Goal: Subscribe to service/newsletter

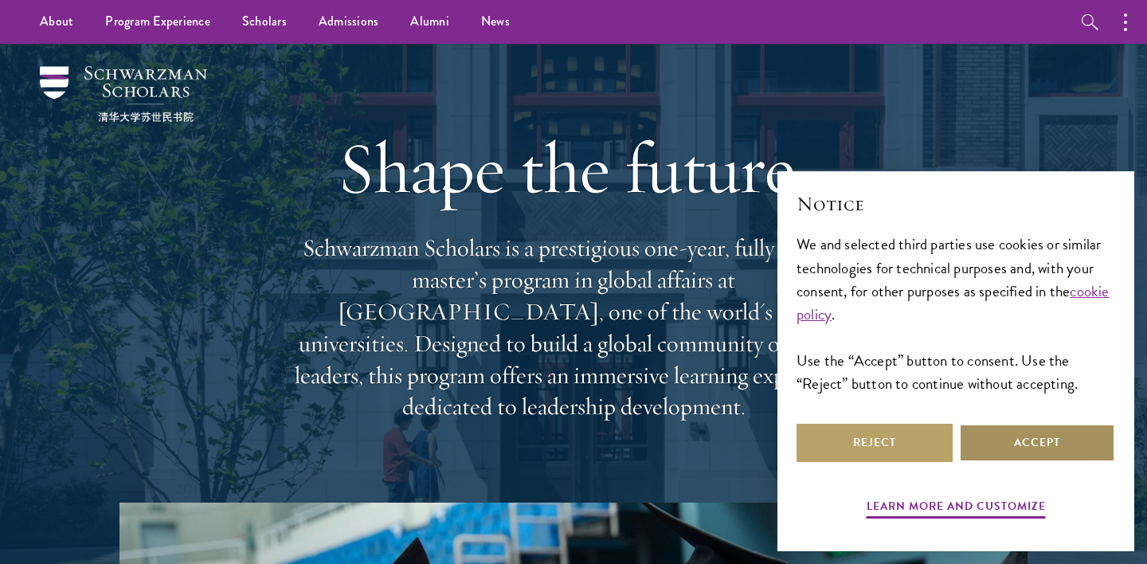
click at [1055, 449] on button "Accept" at bounding box center [1037, 443] width 156 height 38
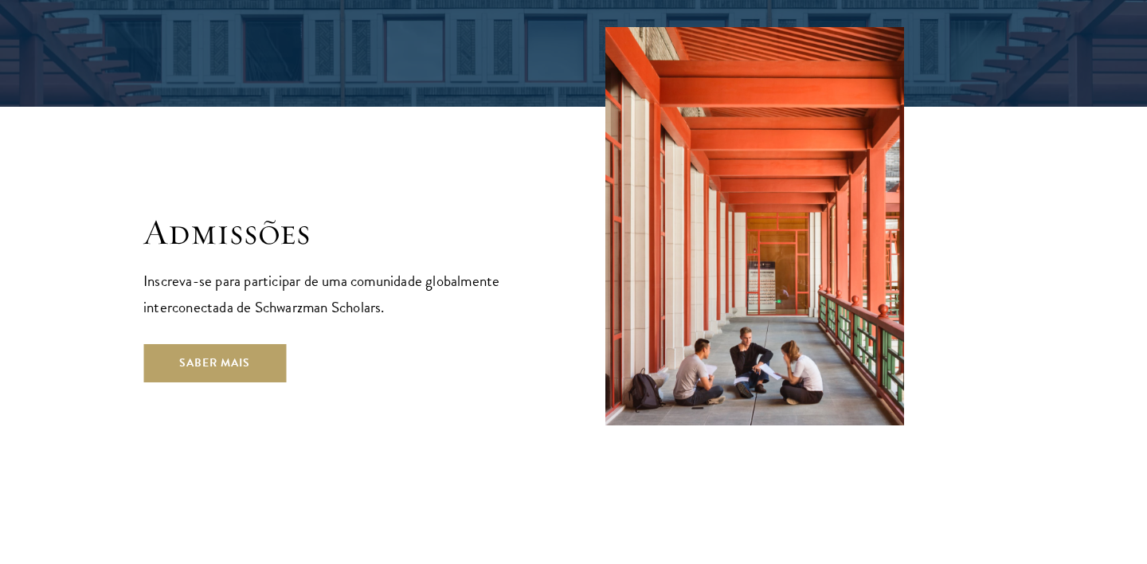
scroll to position [2702, 0]
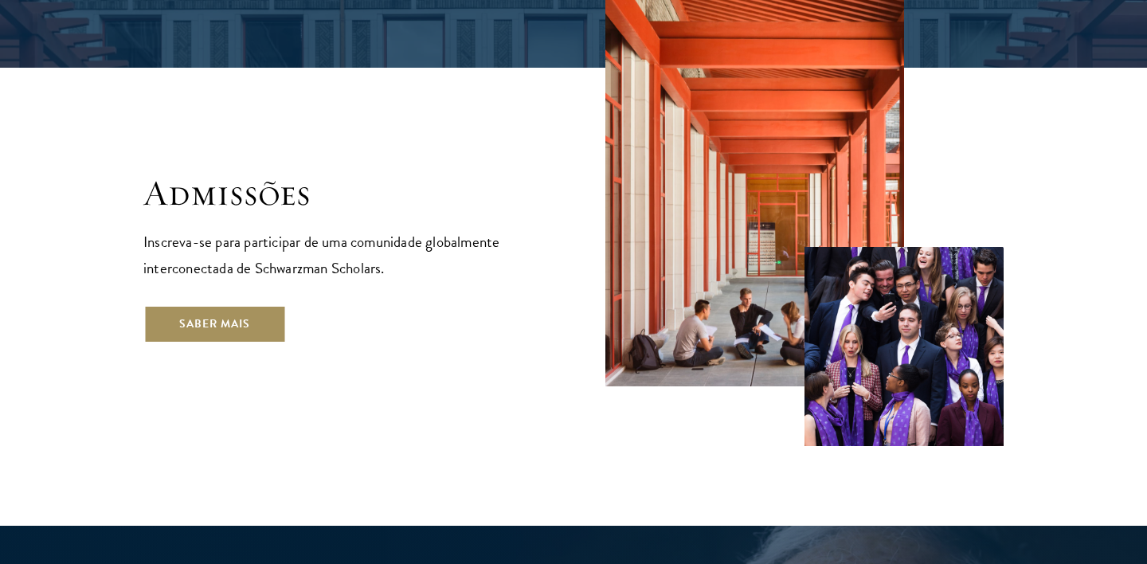
click at [245, 309] on link "Saber mais" at bounding box center [214, 324] width 143 height 38
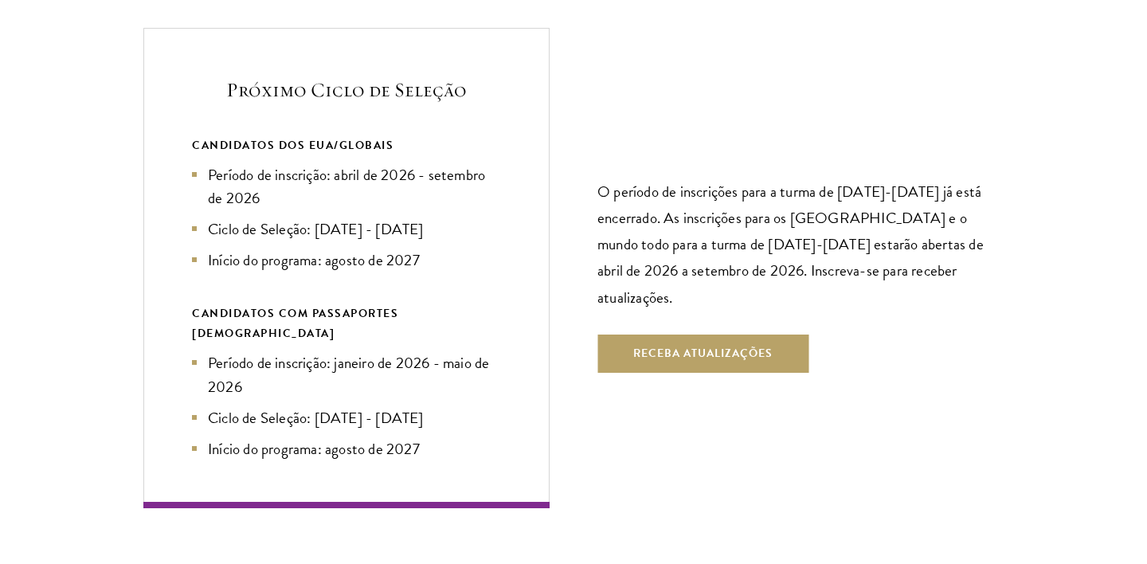
scroll to position [3493, 0]
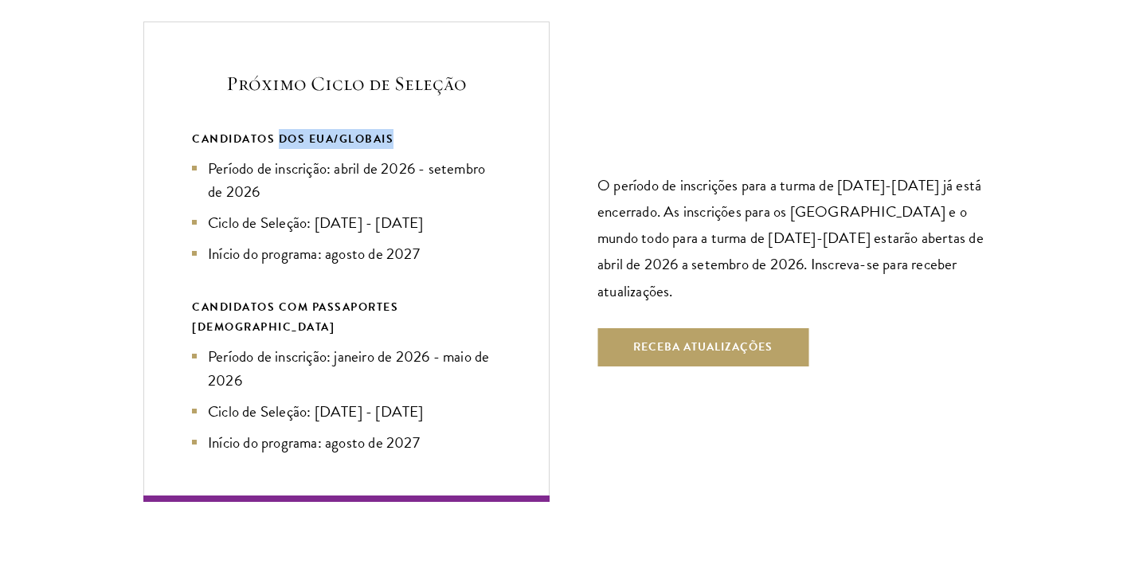
drag, startPoint x: 277, startPoint y: 149, endPoint x: 448, endPoint y: 150, distance: 170.4
click at [448, 149] on div "CANDIDATOS DOS EUA/GLOBAIS" at bounding box center [346, 139] width 309 height 20
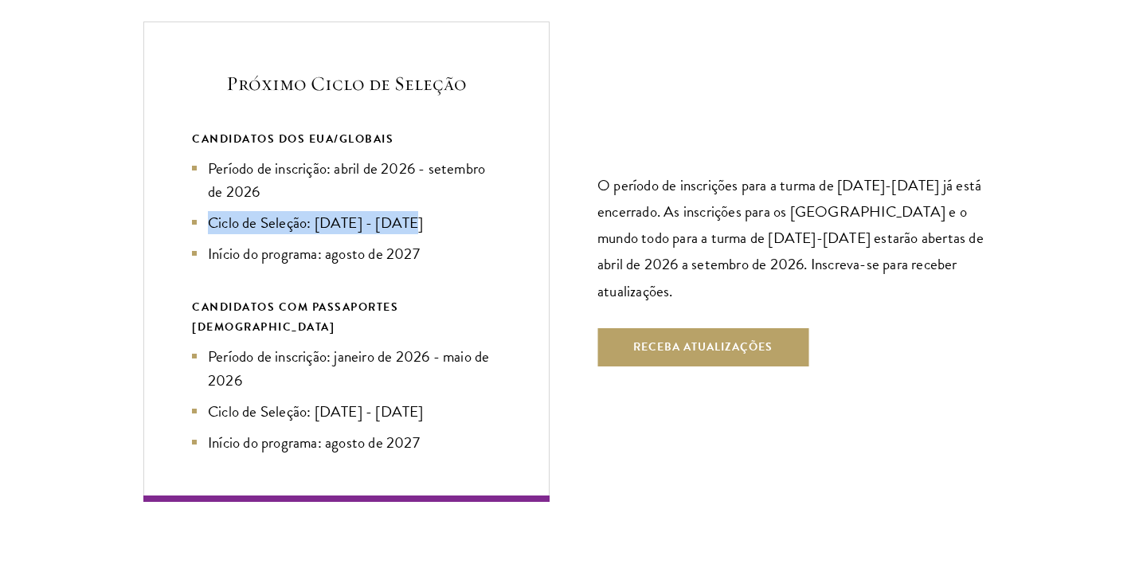
drag, startPoint x: 302, startPoint y: 207, endPoint x: 449, endPoint y: 220, distance: 147.9
click at [449, 220] on ul "Período de inscrição: abril de 2026 - setembro de 2026 Ciclo de Seleção: [DATE]…" at bounding box center [346, 211] width 309 height 108
click at [342, 240] on ul "Período de inscrição: abril de 2026 - setembro de 2026 Ciclo de Seleção: [DATE]…" at bounding box center [346, 211] width 309 height 108
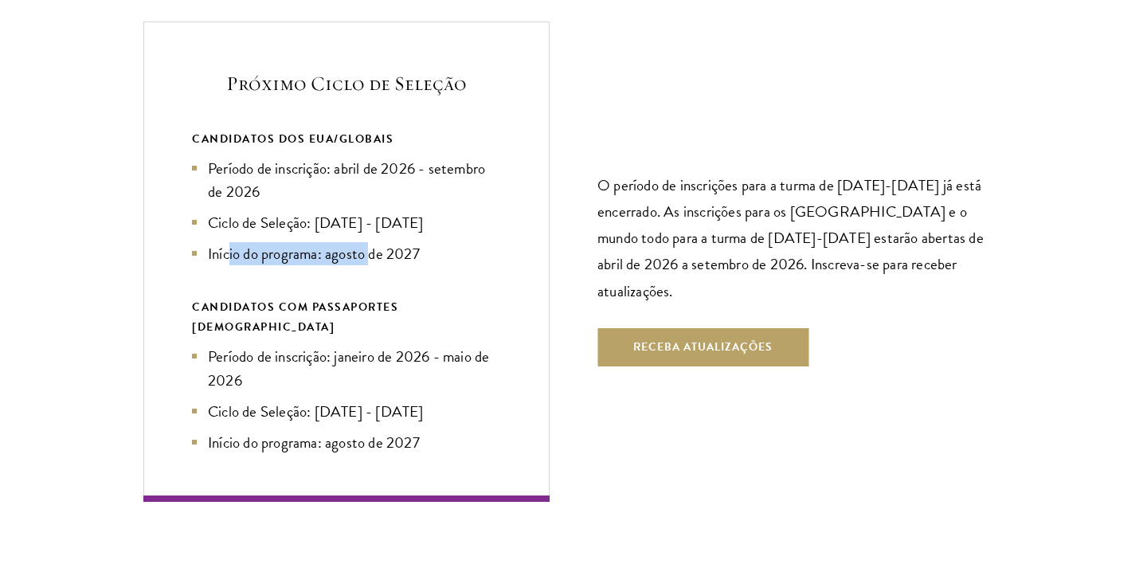
drag, startPoint x: 227, startPoint y: 258, endPoint x: 372, endPoint y: 262, distance: 145.0
click at [372, 262] on font "Início do programa: agosto de 2027" at bounding box center [314, 253] width 212 height 23
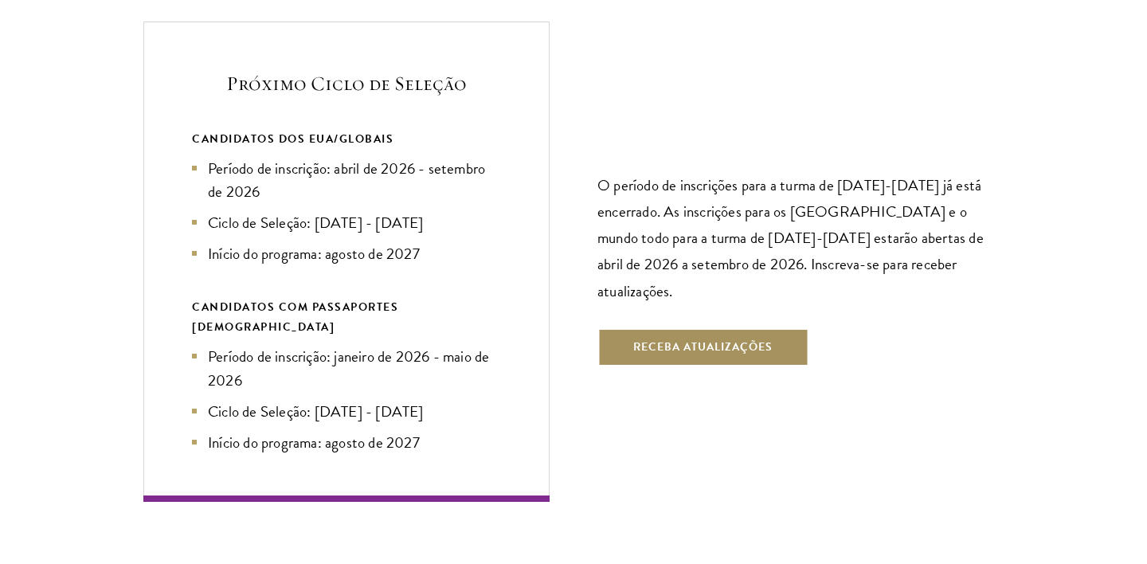
click at [720, 338] on font "Receba atualizações" at bounding box center [702, 346] width 139 height 17
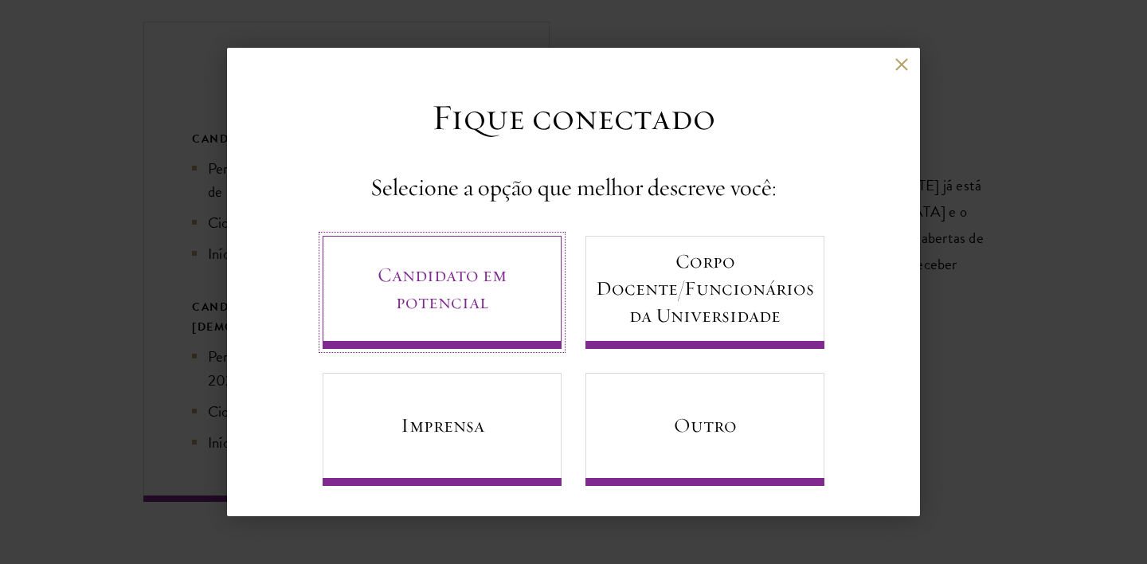
click at [471, 303] on font "Candidato em potencial" at bounding box center [441, 288] width 129 height 52
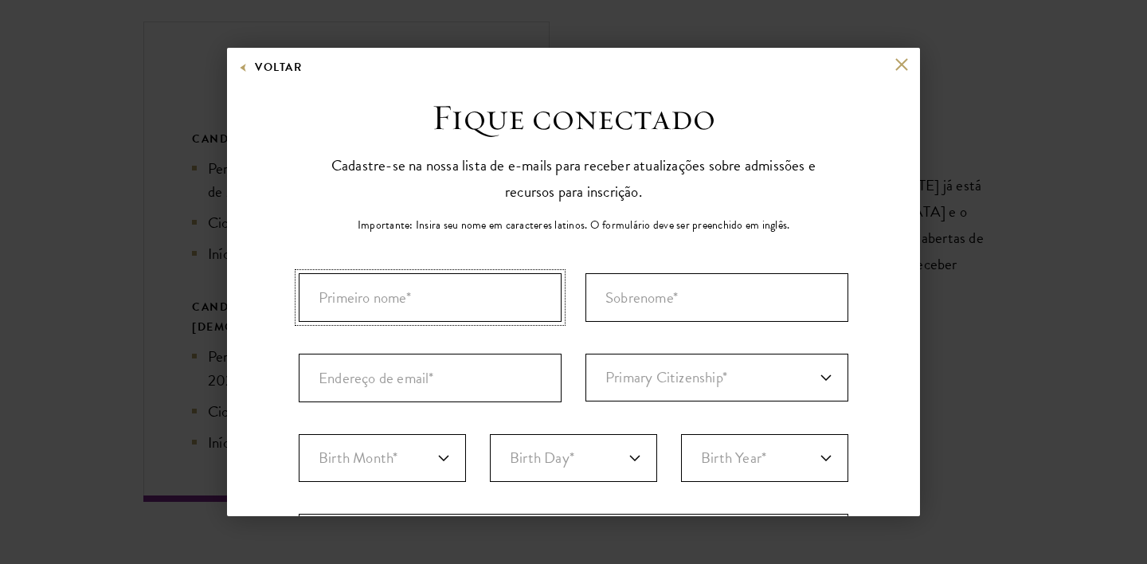
click at [471, 303] on input "Primeiro nome*" at bounding box center [430, 297] width 263 height 49
type input "Nayara"
type input "[GEOGRAPHIC_DATA]"
type input "n"
click at [699, 289] on input "[GEOGRAPHIC_DATA]" at bounding box center [716, 297] width 263 height 49
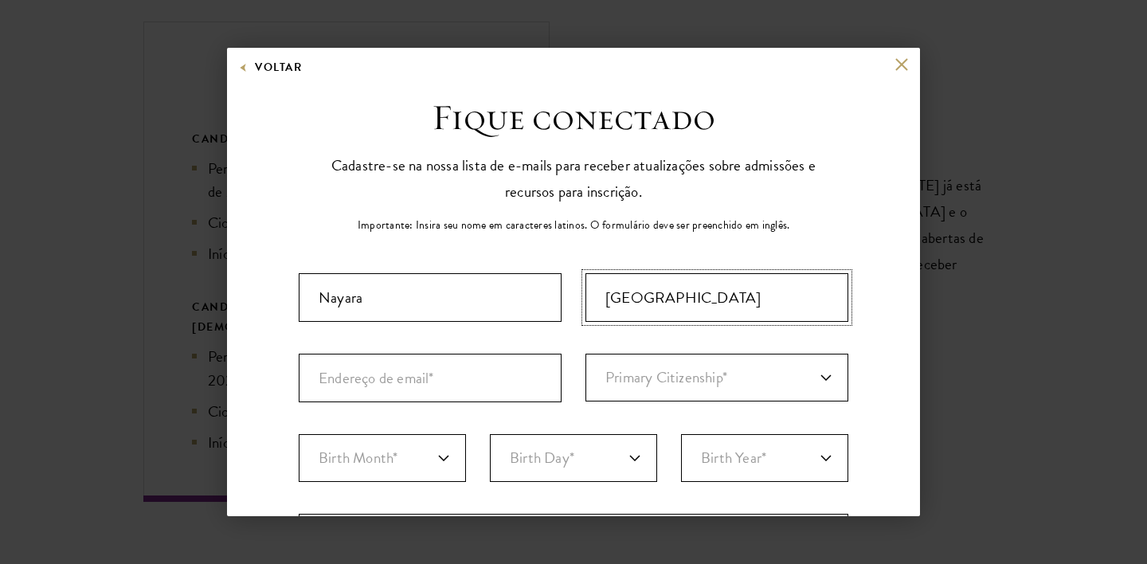
drag, startPoint x: 699, startPoint y: 289, endPoint x: 589, endPoint y: 289, distance: 110.7
click at [589, 289] on input "[GEOGRAPHIC_DATA]" at bounding box center [716, 297] width 263 height 49
type input "Avelar"
type input "[EMAIL_ADDRESS][DOMAIN_NAME]"
click at [743, 369] on select "Primary Citizenship* [GEOGRAPHIC_DATA] [GEOGRAPHIC_DATA] [GEOGRAPHIC_DATA] [GEO…" at bounding box center [716, 378] width 263 height 48
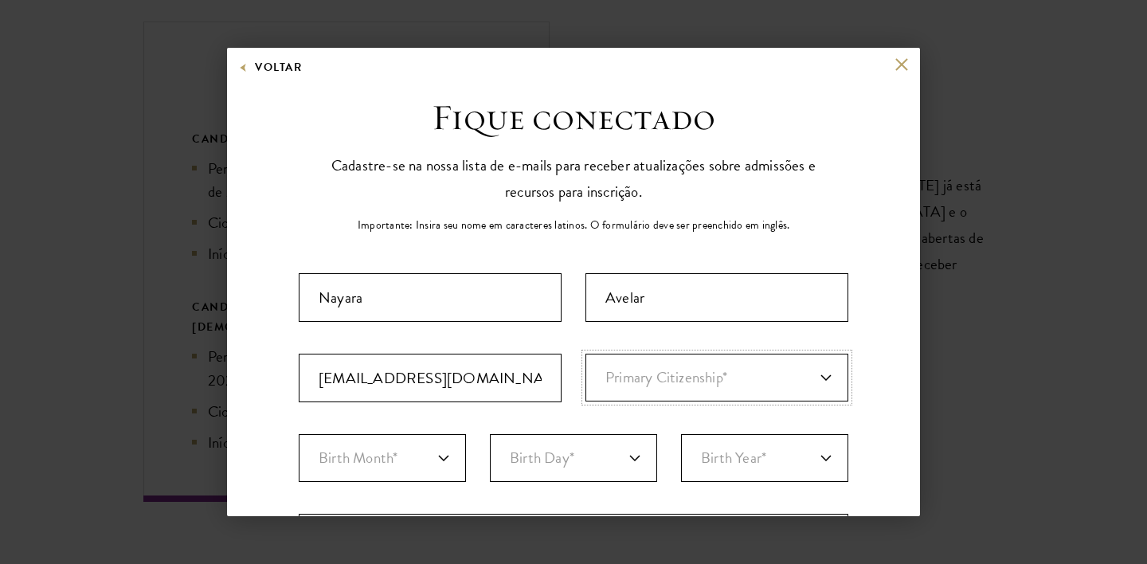
select select "BR"
click at [432, 449] on select "Birth Month* January February March April May June July August September Octobe…" at bounding box center [382, 458] width 167 height 48
select select "05"
click at [557, 470] on select "Birth Day* 1 2 3 4 5 6 7 8 9 10 11 12 13 14 15 16 17 18 19 20 21 22 23 24 25 26…" at bounding box center [573, 458] width 167 height 48
select select "22"
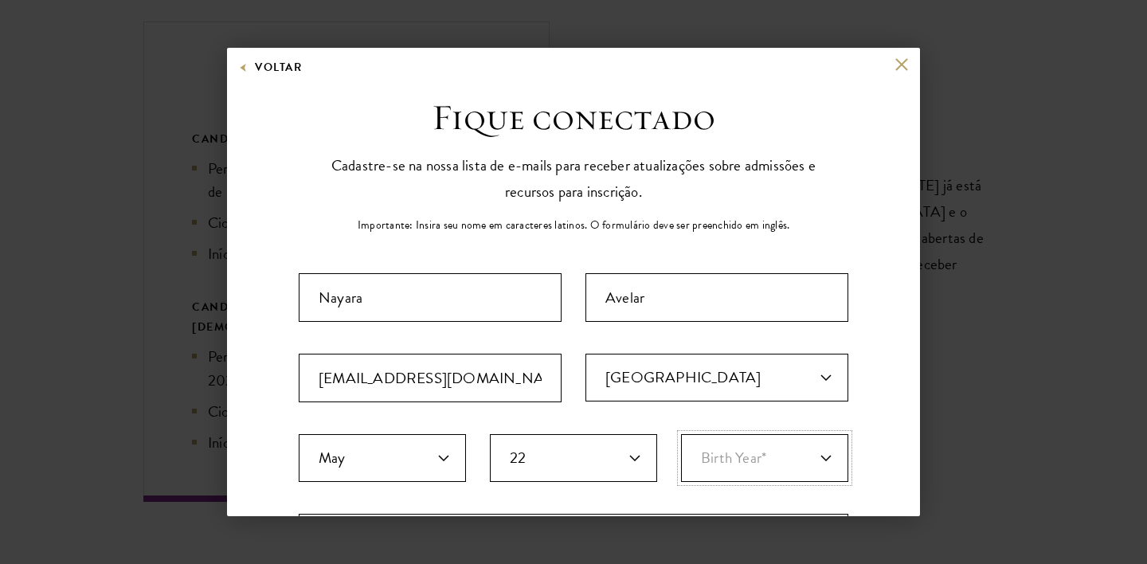
click at [731, 464] on select "Birth Year* [DEMOGRAPHIC_DATA] [DEMOGRAPHIC_DATA] [DEMOGRAPHIC_DATA] [DEMOGRAPH…" at bounding box center [764, 458] width 167 height 48
select select "1998"
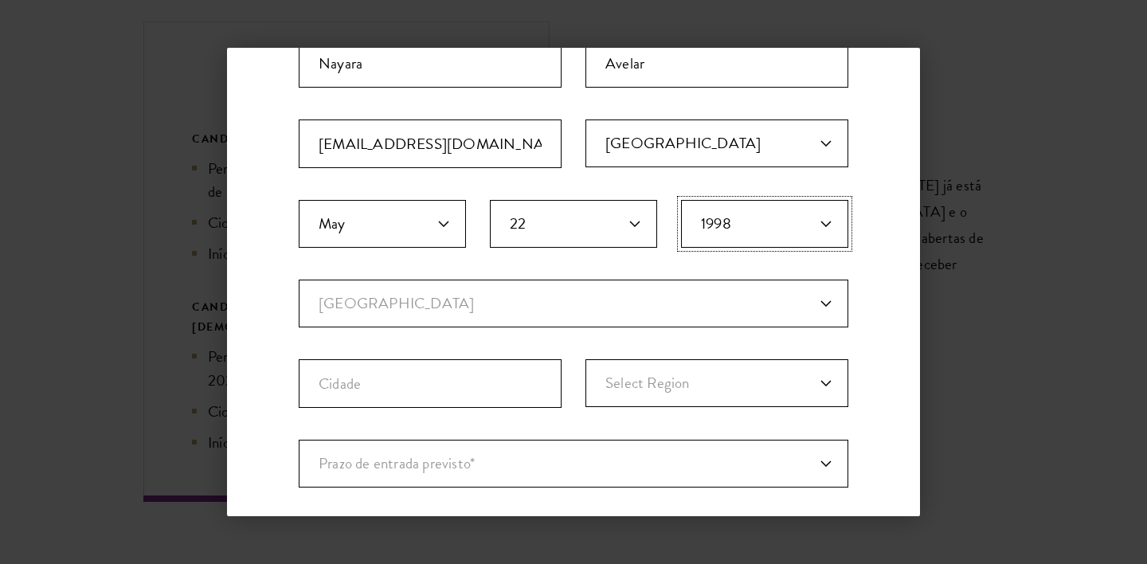
scroll to position [237, 0]
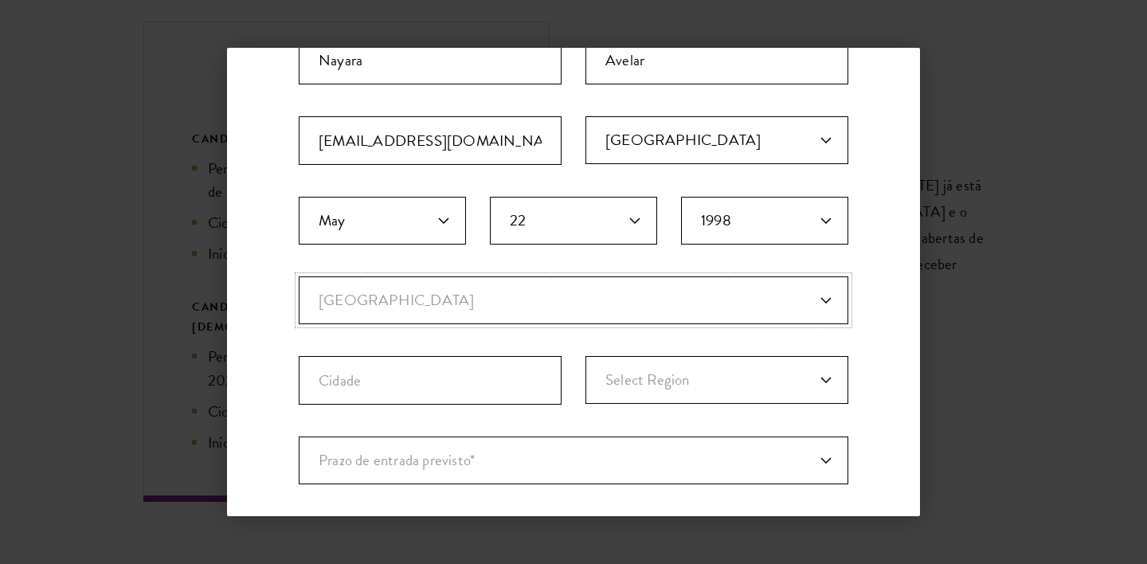
click at [492, 294] on select "País atual [GEOGRAPHIC_DATA] [GEOGRAPHIC_DATA] [GEOGRAPHIC_DATA] [GEOGRAPHIC_DA…" at bounding box center [574, 300] width 550 height 48
select select "BR"
select select
click at [420, 376] on input "Cidade" at bounding box center [430, 380] width 263 height 49
type input "[GEOGRAPHIC_DATA]"
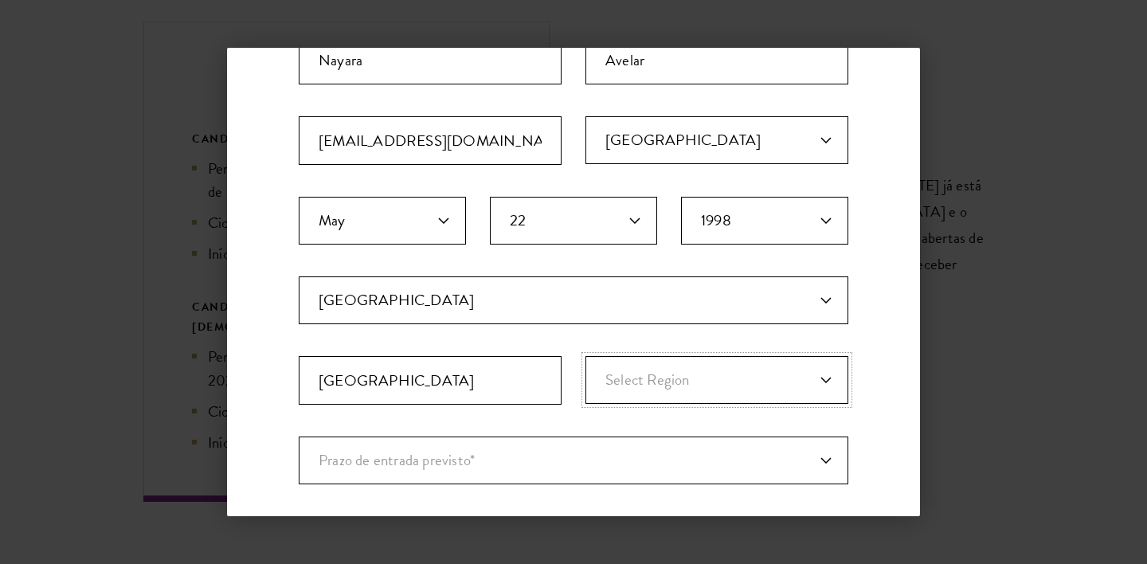
click at [706, 389] on select "Select Region [GEOGRAPHIC_DATA] [GEOGRAPHIC_DATA] [GEOGRAPHIC_DATA] [GEOGRAPHIC…" at bounding box center [716, 380] width 263 height 48
select select "[GEOGRAPHIC_DATA]"
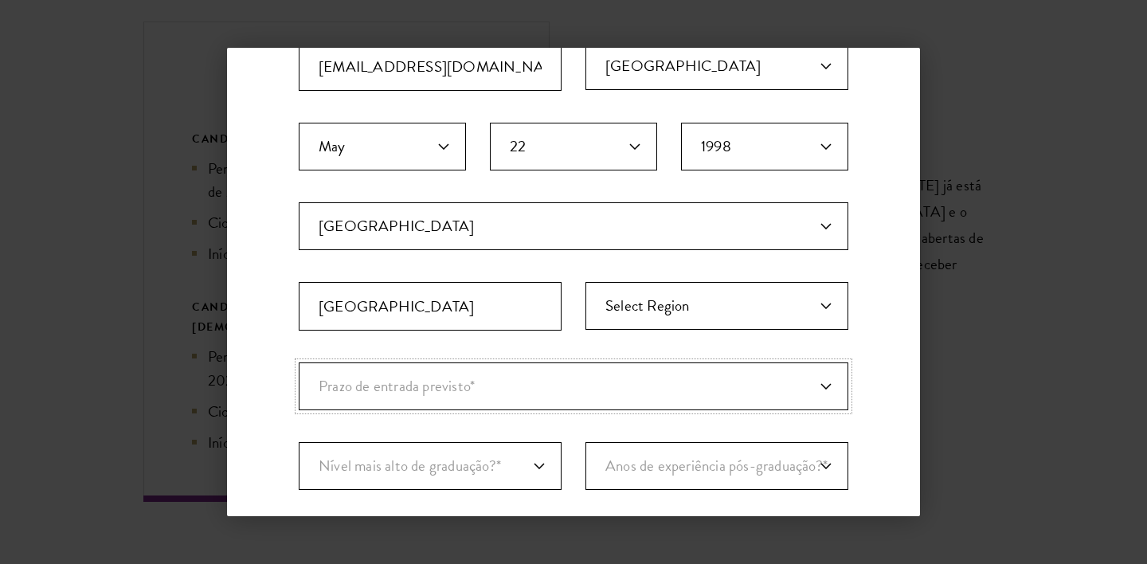
click at [499, 389] on select "Prazo de entrada previsto* Agosto de 2026 (Inscrições abertas em abril de 2025)…" at bounding box center [574, 386] width 550 height 48
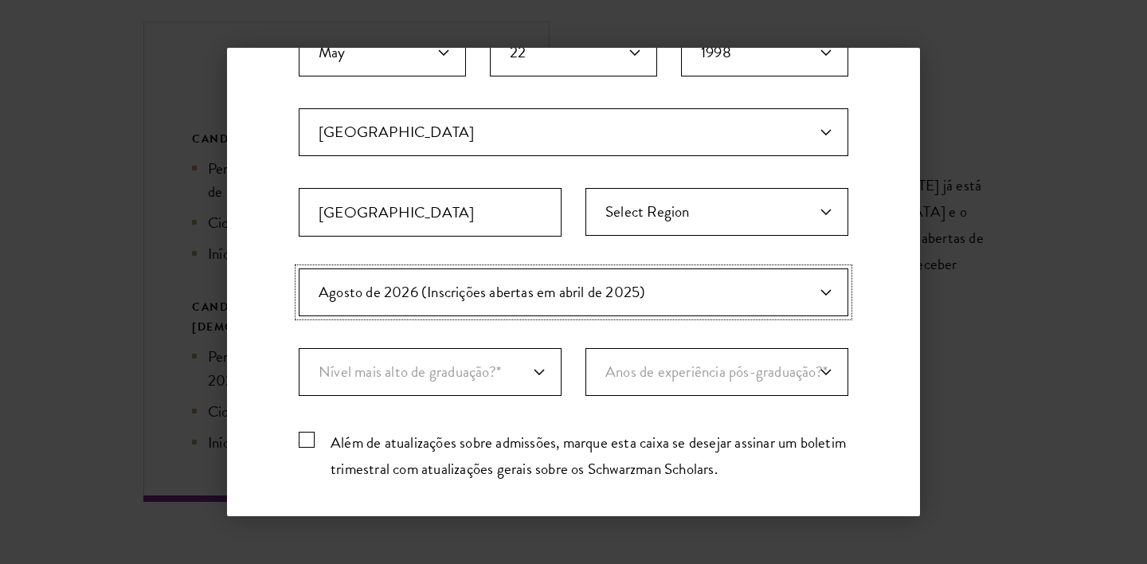
scroll to position [414, 0]
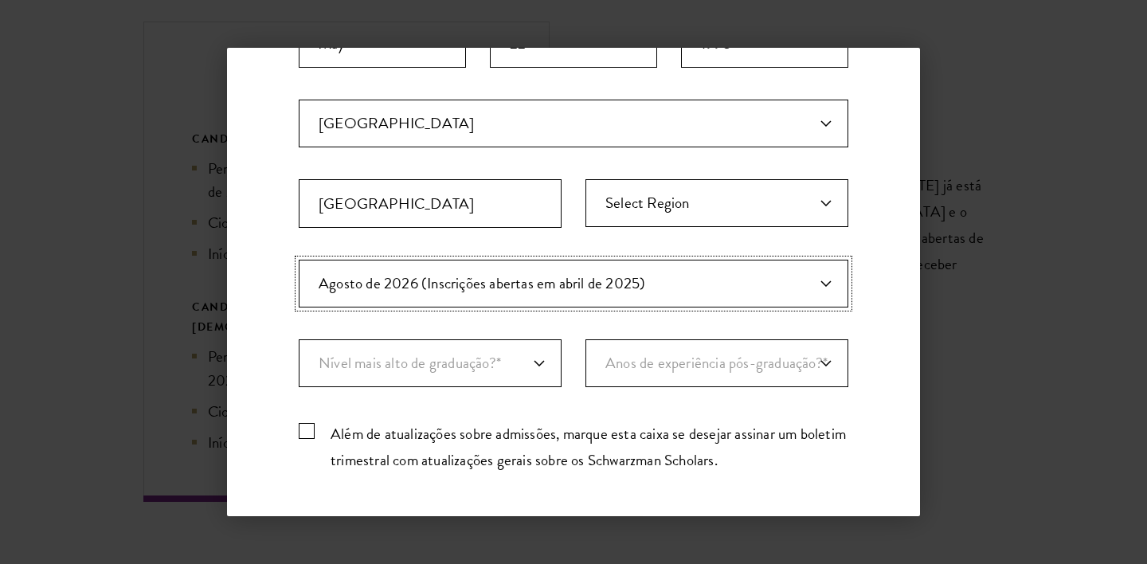
click at [471, 265] on select "Prazo de entrada previsto* Agosto de 2026 (Inscrições abertas em abril de 2025)…" at bounding box center [574, 284] width 550 height 48
click at [484, 290] on select "Prazo de entrada previsto* Agosto de 2026 (Inscrições abertas em abril de 2025)…" at bounding box center [574, 284] width 550 height 48
select select "e64b8ab3-eabb-4867-96d5-7e6b4840665f"
click at [483, 380] on select "Nível mais alto de graduação?* Doutorado Bacharel Mestrado Atual aluno de gradu…" at bounding box center [430, 363] width 263 height 48
select select "baef124f-e103-44b1-8ca6-5d0669438e44"
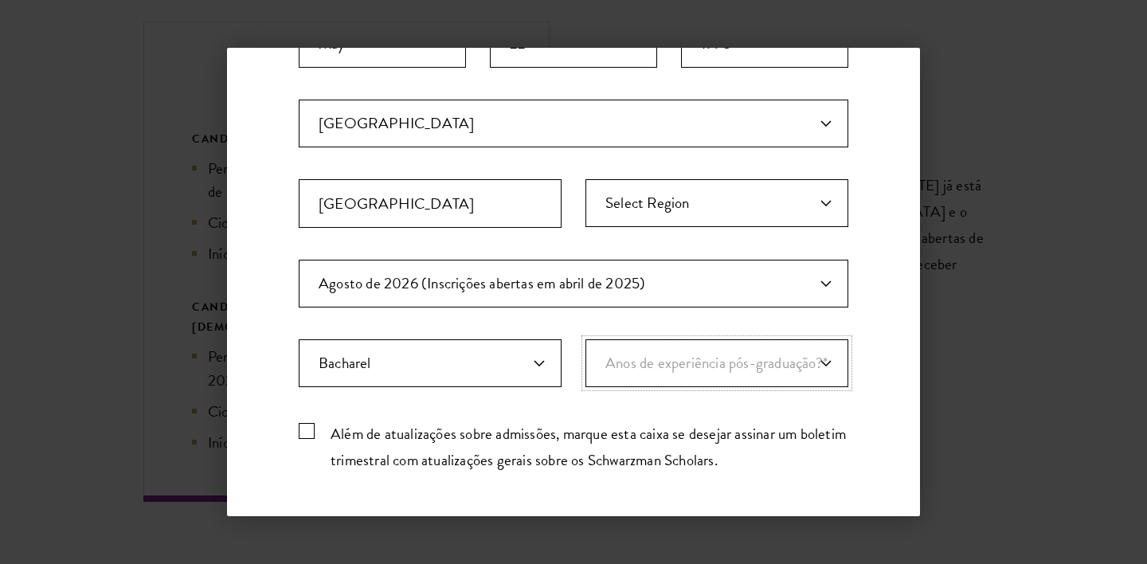
click at [632, 366] on select "Anos de experiência pós-graduação?* 1 2 3 4 5 6 7 8 9 10" at bounding box center [716, 363] width 263 height 48
select select "2"
click at [388, 434] on font "Além de atualizações sobre admissões, marque esta caixa se desejar assinar um b…" at bounding box center [588, 446] width 515 height 49
click at [388, 429] on input "Além de atualizações sobre admissões, marque esta caixa se desejar assinar um b…" at bounding box center [574, 424] width 550 height 10
checkbox input "true"
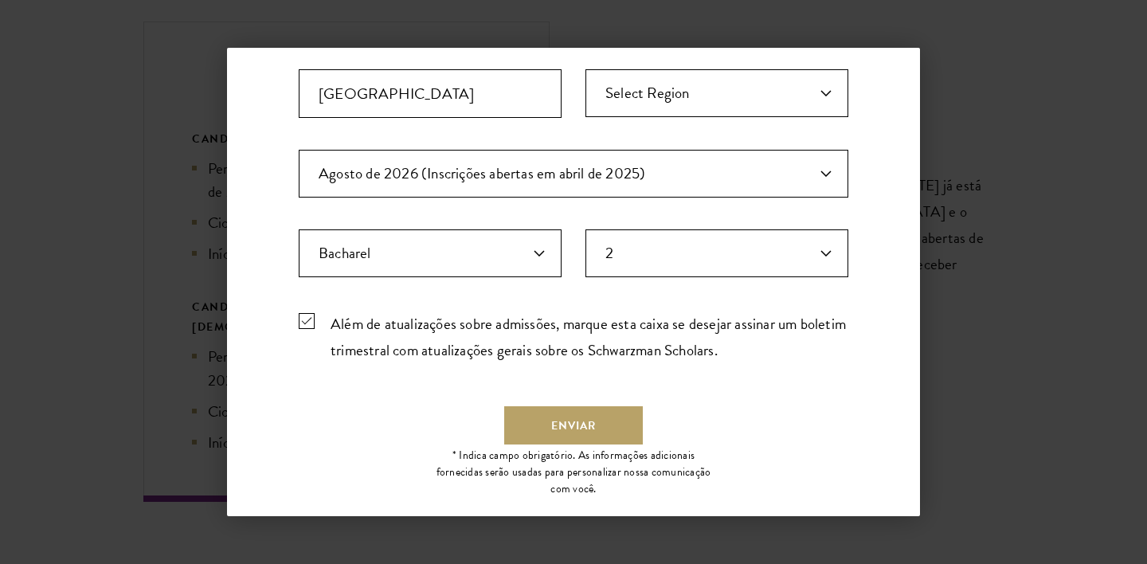
scroll to position [542, 0]
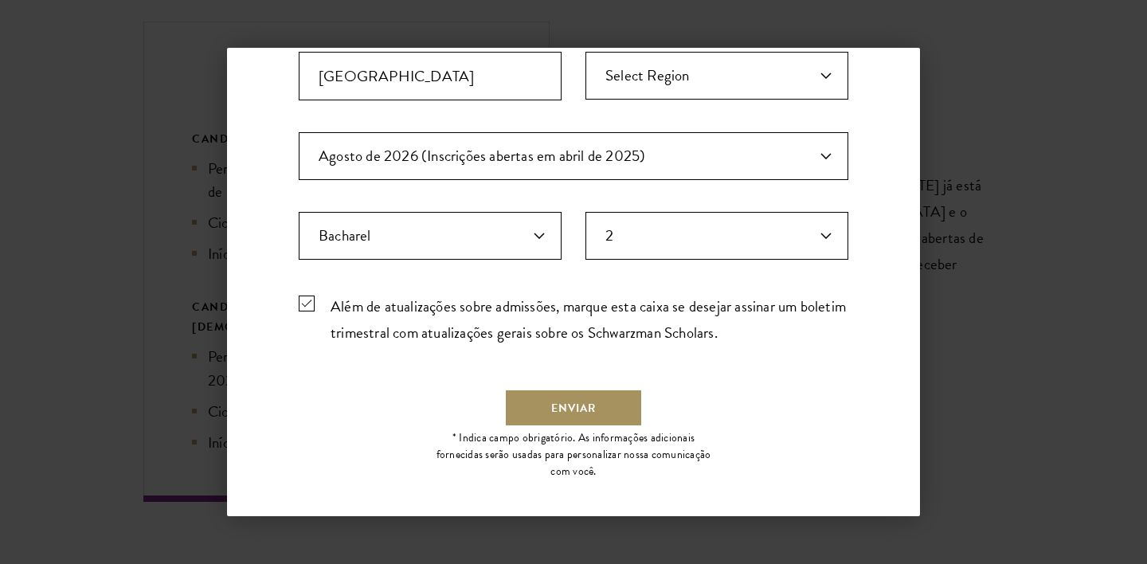
click at [573, 409] on font "Enviar" at bounding box center [573, 408] width 45 height 17
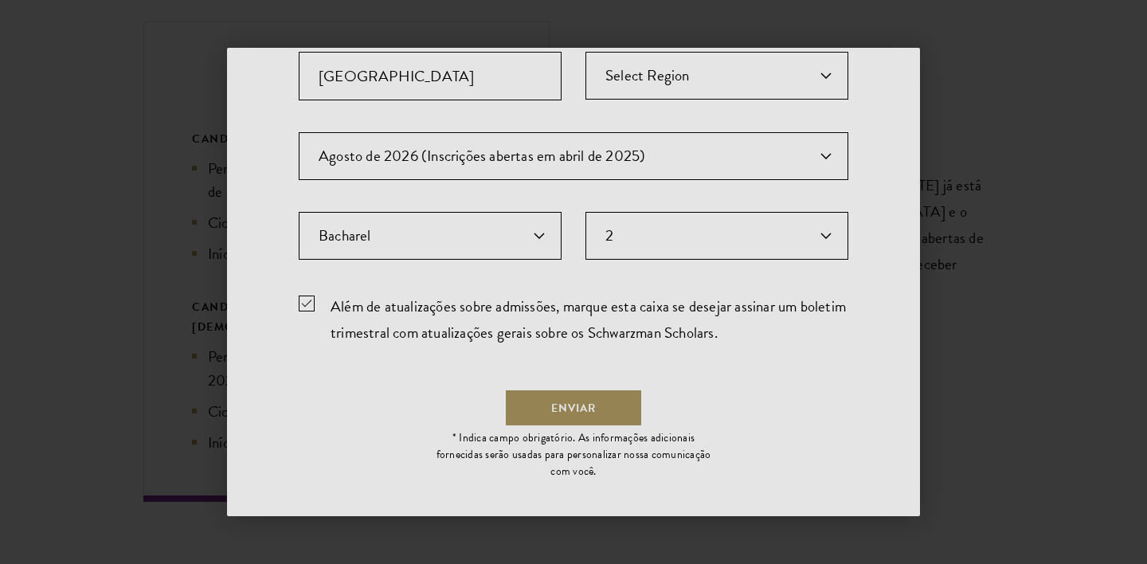
scroll to position [0, 0]
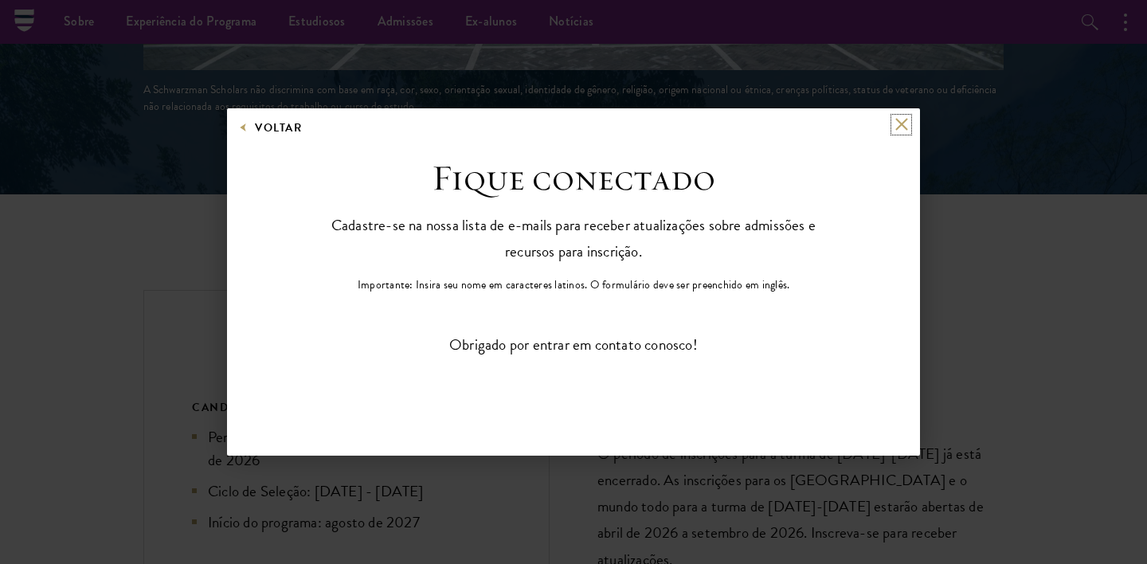
click at [896, 122] on button at bounding box center [901, 125] width 14 height 14
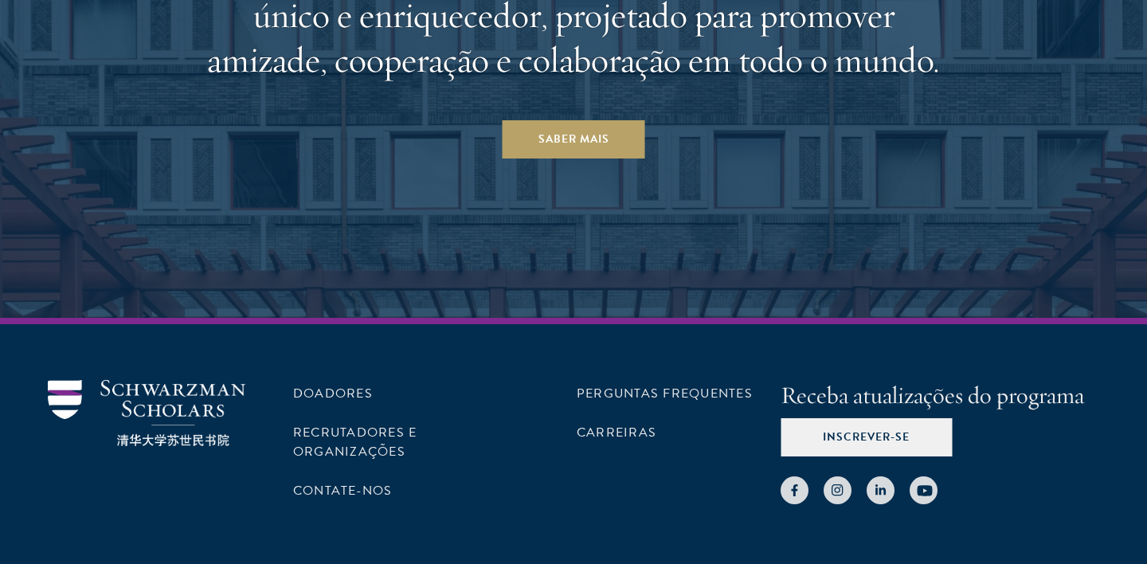
scroll to position [8096, 0]
